Goal: Information Seeking & Learning: Learn about a topic

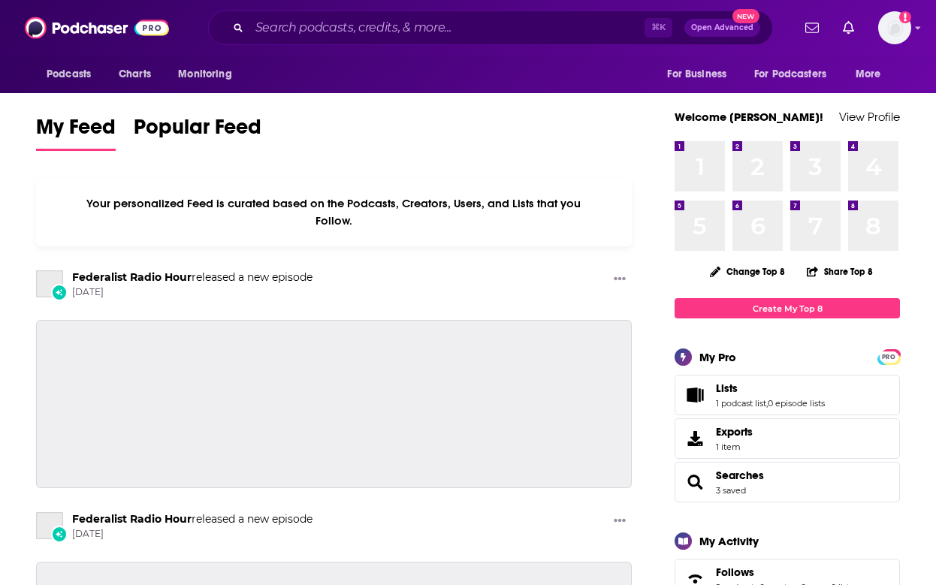
click at [340, 11] on div "⌘ K Open Advanced New" at bounding box center [490, 28] width 565 height 35
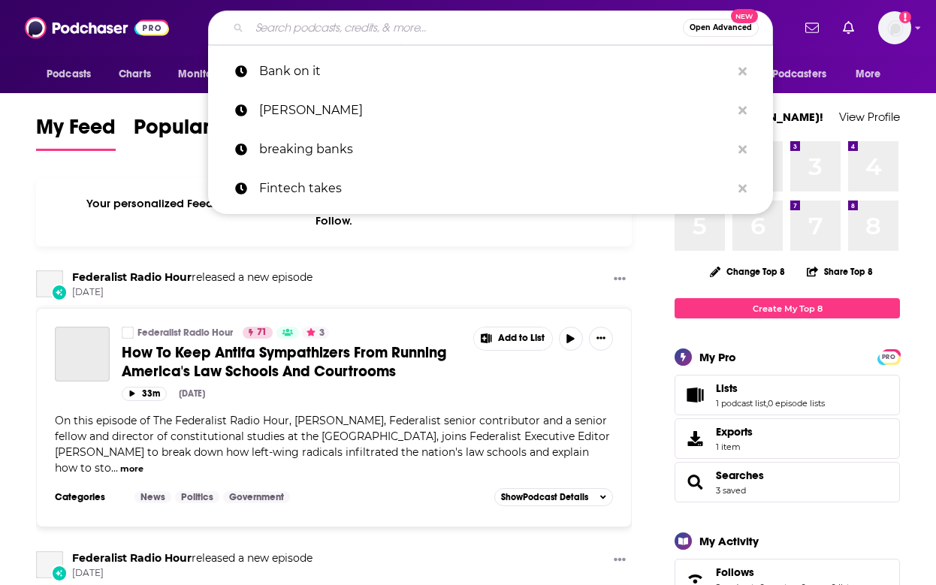
click at [337, 26] on input "Search podcasts, credits, & more..." at bounding box center [467, 28] width 434 height 24
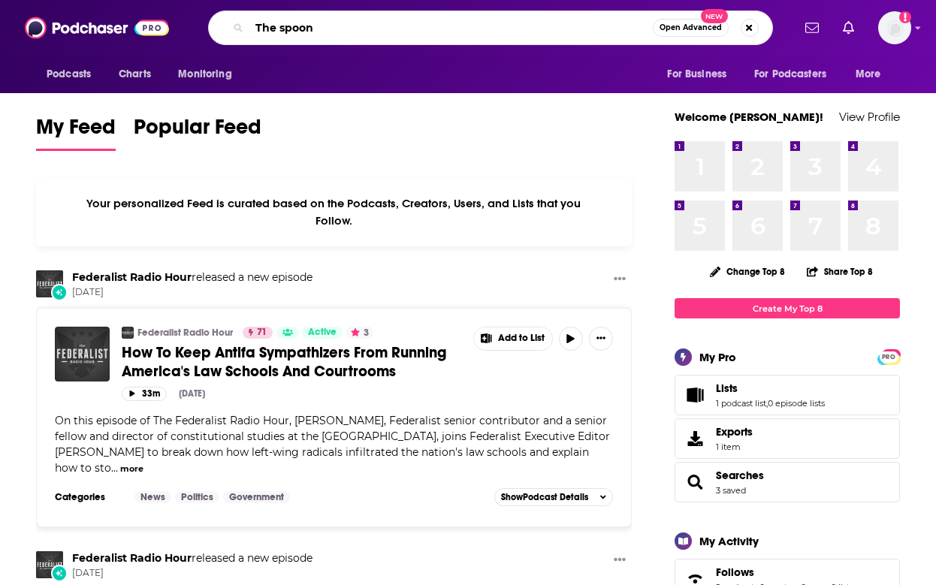
type input "The spoon"
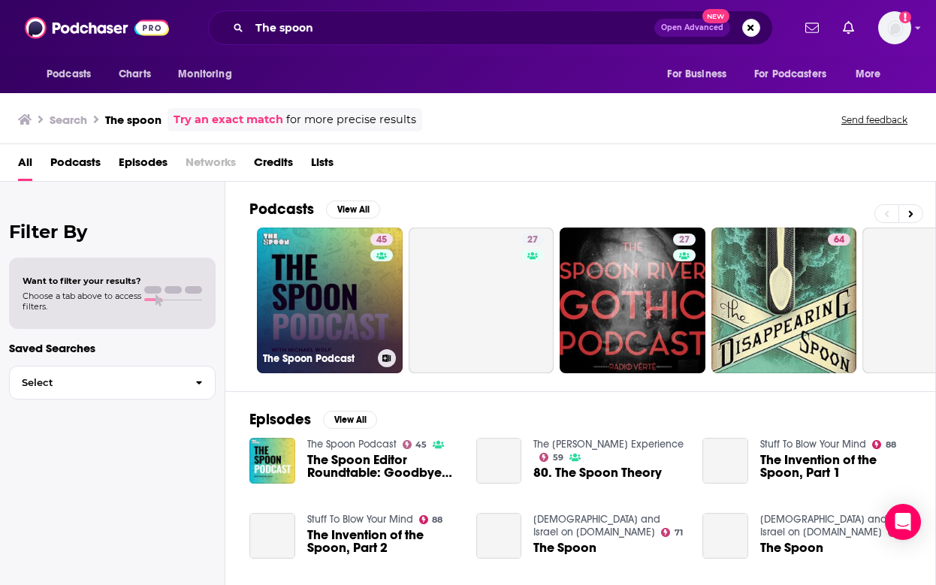
click at [313, 268] on link "45 The Spoon Podcast" at bounding box center [330, 301] width 146 height 146
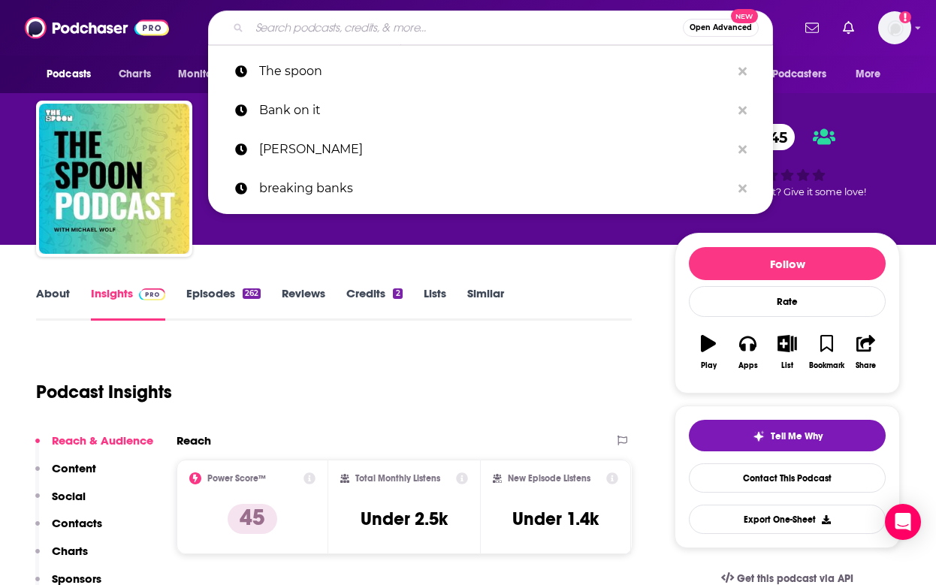
click at [313, 35] on input "Search podcasts, credits, & more..." at bounding box center [467, 28] width 434 height 24
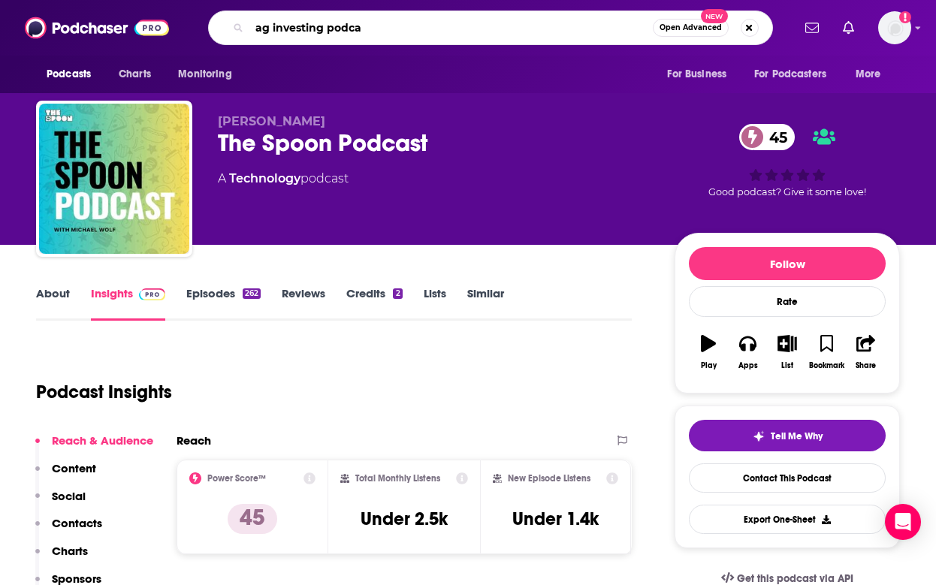
type input "ag investing podcas"
